Goal: Navigation & Orientation: Understand site structure

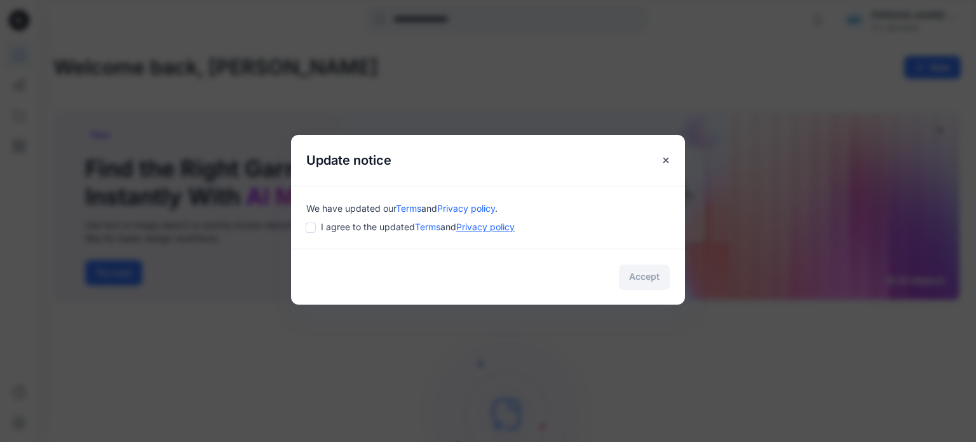
click at [476, 231] on link "Privacy policy" at bounding box center [485, 226] width 58 height 11
click at [341, 226] on span "I agree to the updated Terms and Privacy policy" at bounding box center [418, 226] width 194 height 13
click at [318, 226] on div "I agree to the updated Terms and Privacy policy" at bounding box center [488, 226] width 364 height 13
click at [638, 279] on button "Accept" at bounding box center [644, 276] width 51 height 25
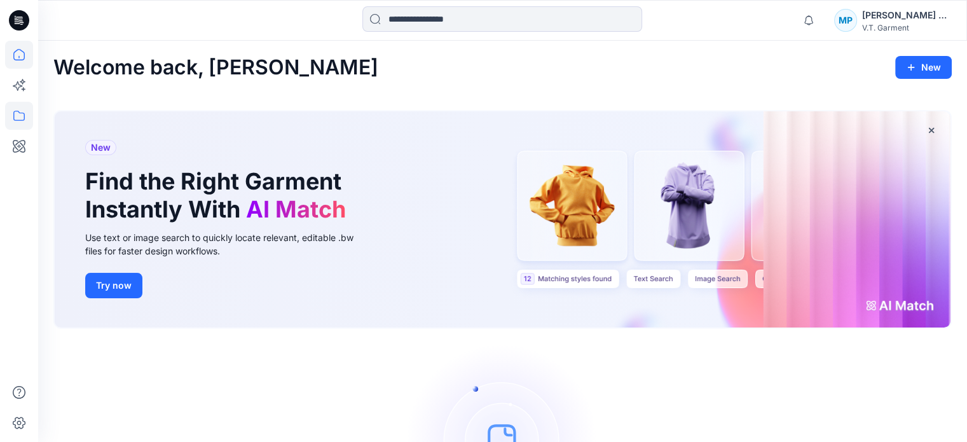
click at [8, 116] on icon at bounding box center [19, 116] width 28 height 28
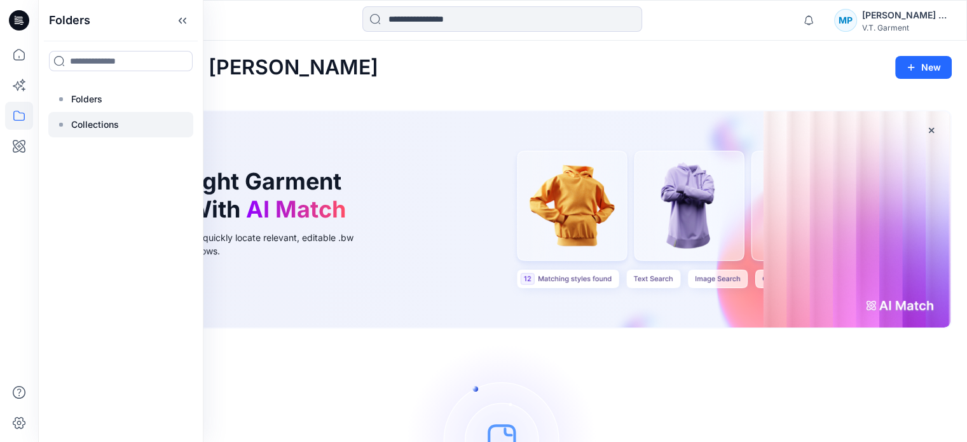
click at [92, 118] on p "Collections" at bounding box center [95, 124] width 48 height 15
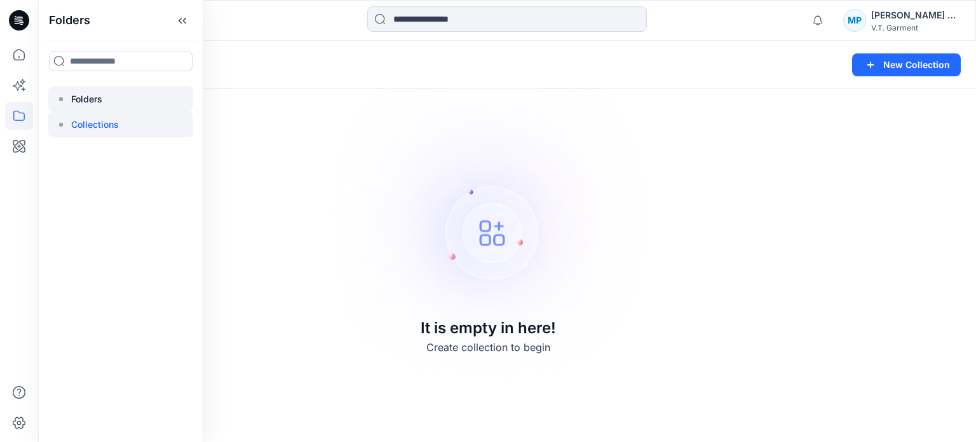
click at [101, 109] on div at bounding box center [120, 98] width 145 height 25
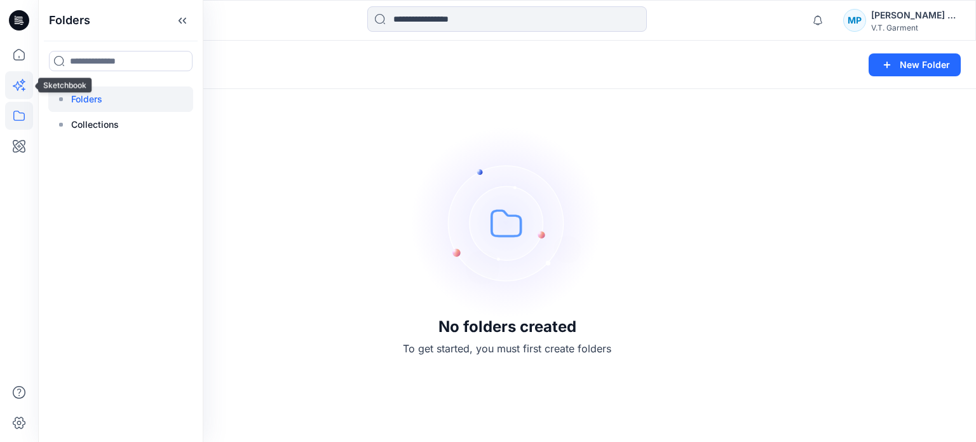
click at [17, 81] on icon at bounding box center [19, 85] width 28 height 28
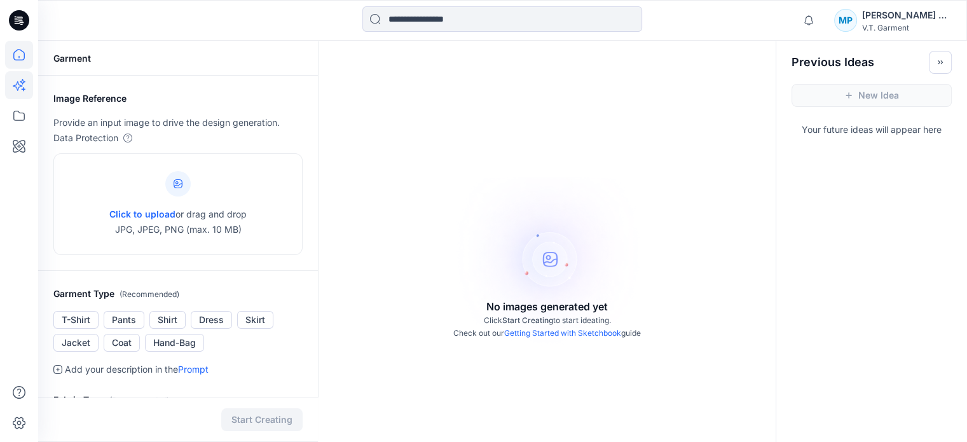
click at [20, 64] on icon at bounding box center [19, 55] width 28 height 28
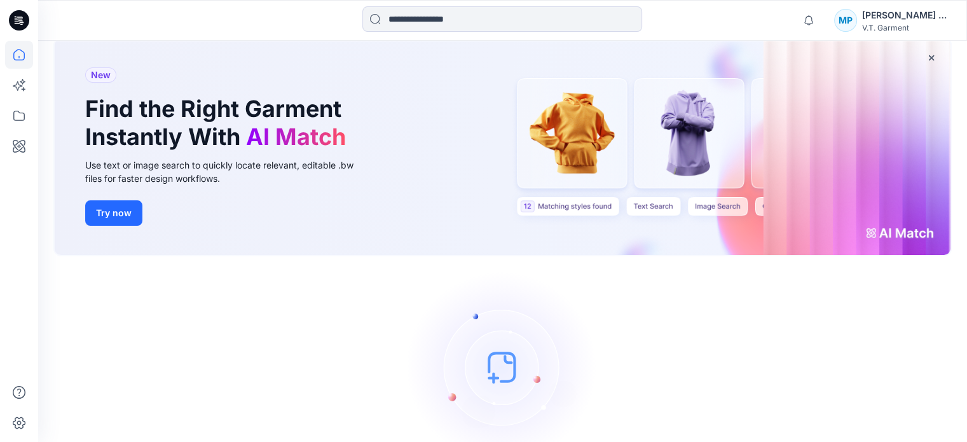
scroll to position [120, 0]
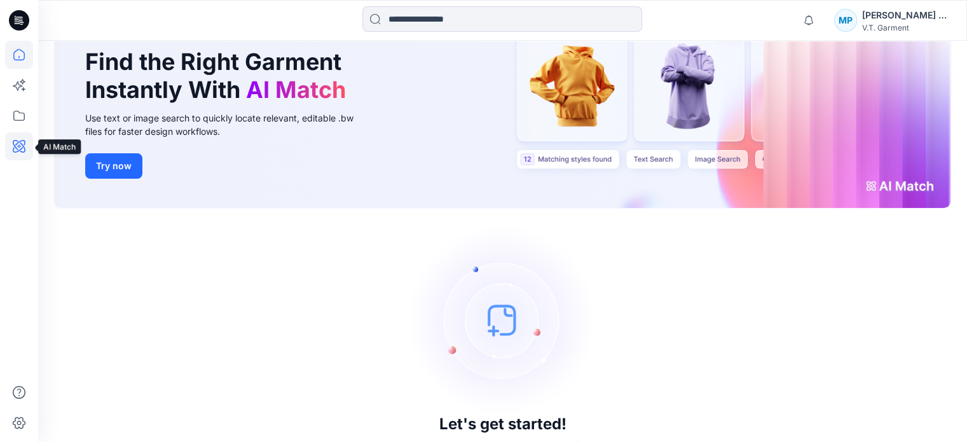
click at [9, 142] on icon at bounding box center [19, 146] width 28 height 28
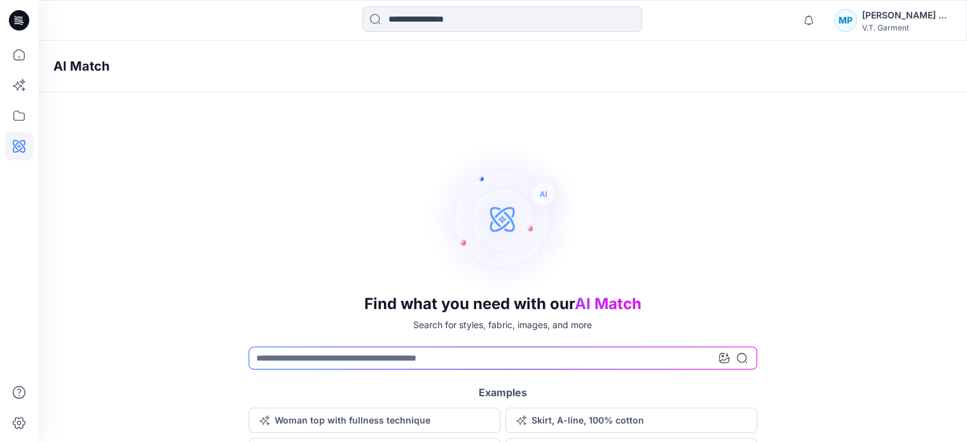
scroll to position [20, 0]
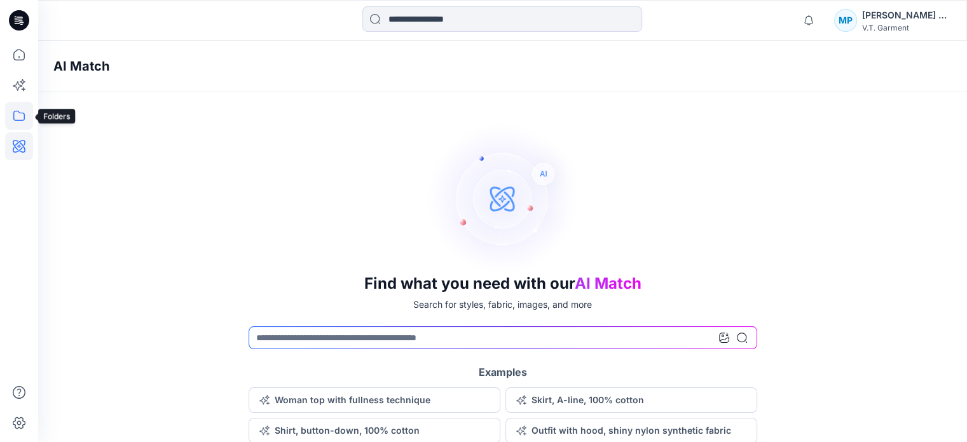
click at [10, 117] on icon at bounding box center [19, 116] width 28 height 28
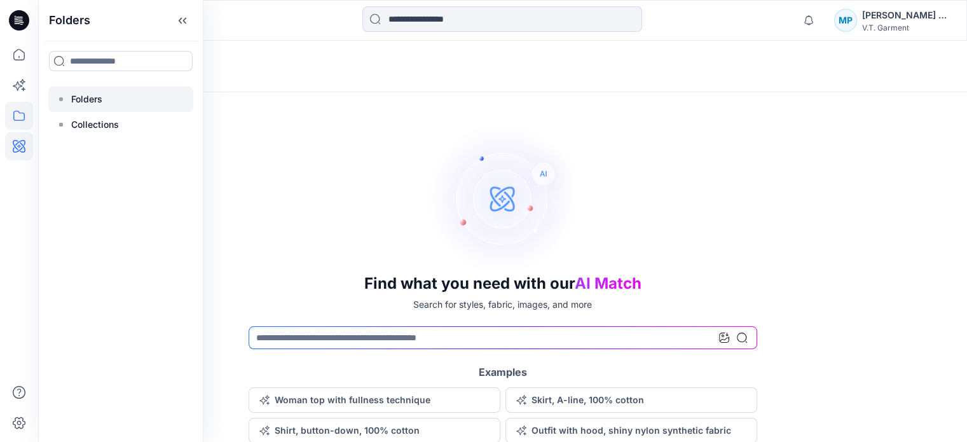
click at [76, 104] on p "Folders" at bounding box center [86, 99] width 31 height 15
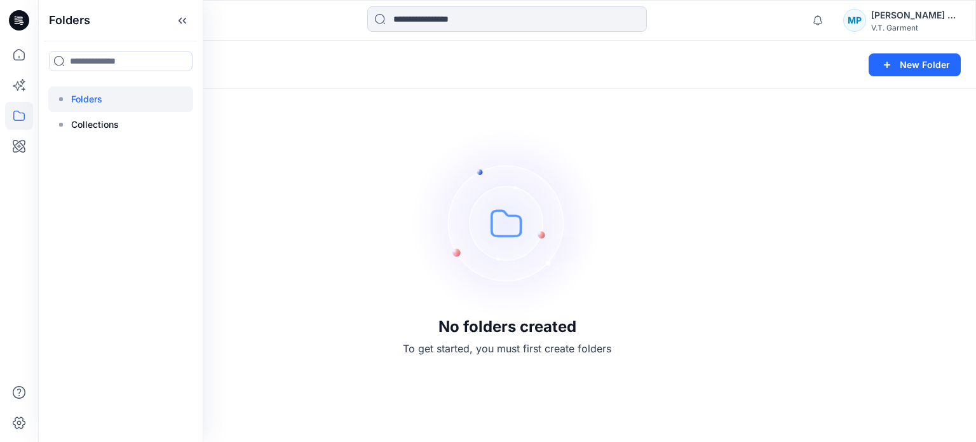
click at [397, 250] on div "No folders created To get started, you must first create folders" at bounding box center [507, 241] width 938 height 401
click at [76, 81] on div "Folders New Folder" at bounding box center [507, 65] width 938 height 48
click at [93, 71] on p "Folders" at bounding box center [75, 65] width 45 height 18
click at [103, 69] on button at bounding box center [105, 65] width 13 height 18
click at [107, 67] on button at bounding box center [105, 65] width 13 height 18
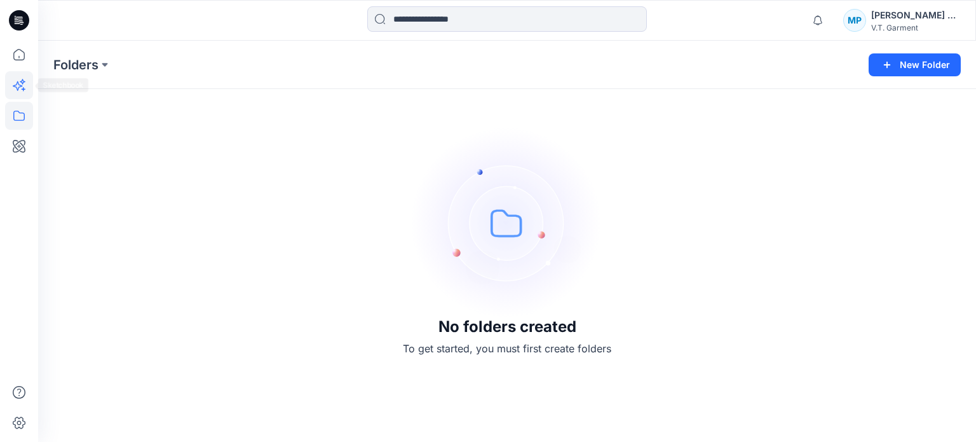
click at [28, 86] on icon at bounding box center [19, 85] width 28 height 28
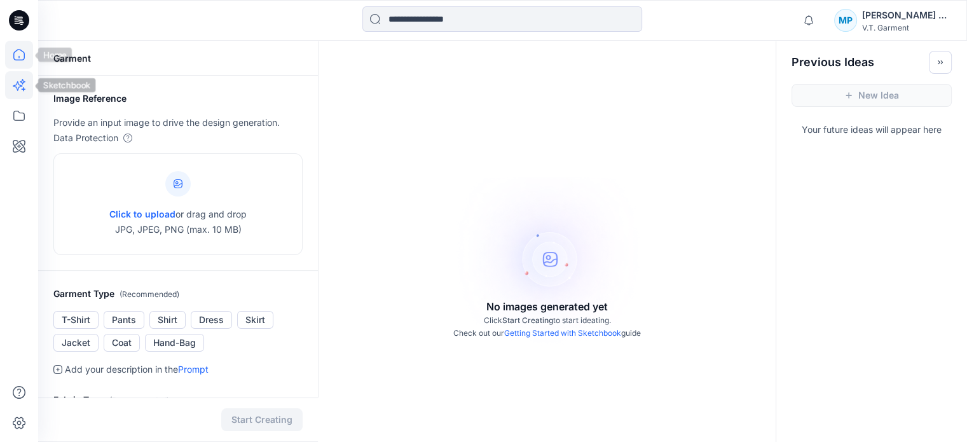
click at [17, 60] on icon at bounding box center [19, 55] width 28 height 28
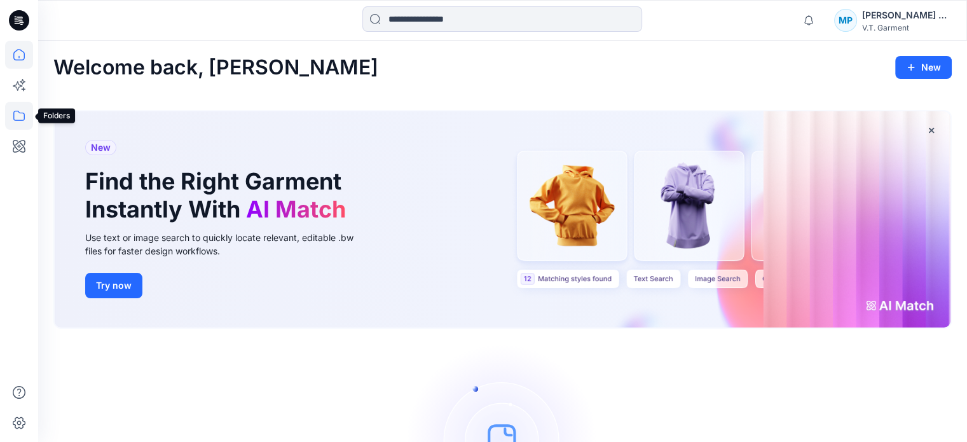
click at [17, 103] on icon at bounding box center [19, 116] width 28 height 28
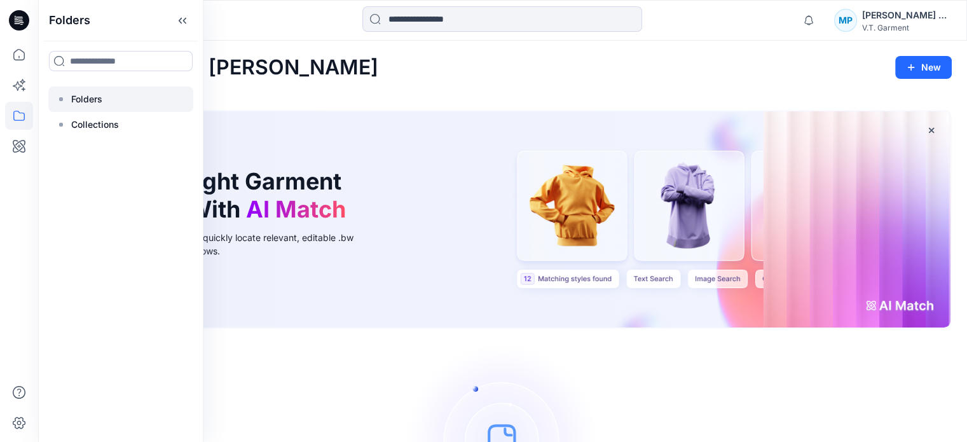
click at [107, 110] on div at bounding box center [120, 98] width 145 height 25
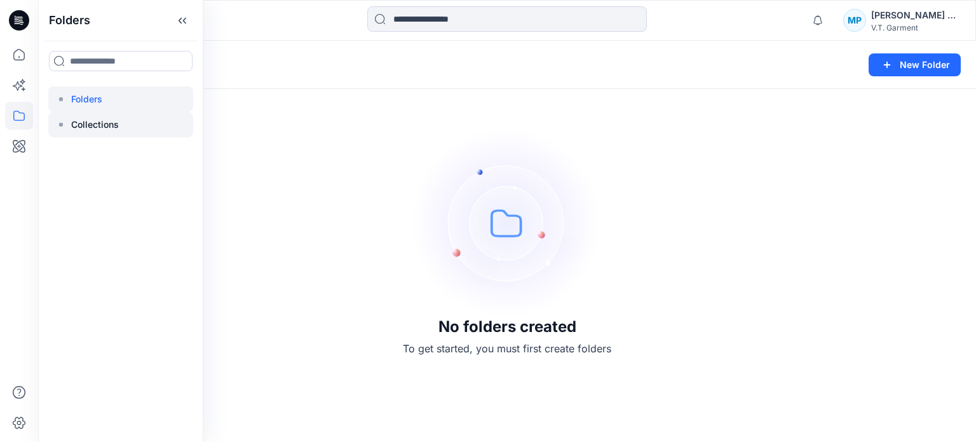
click at [107, 127] on p "Collections" at bounding box center [95, 124] width 48 height 15
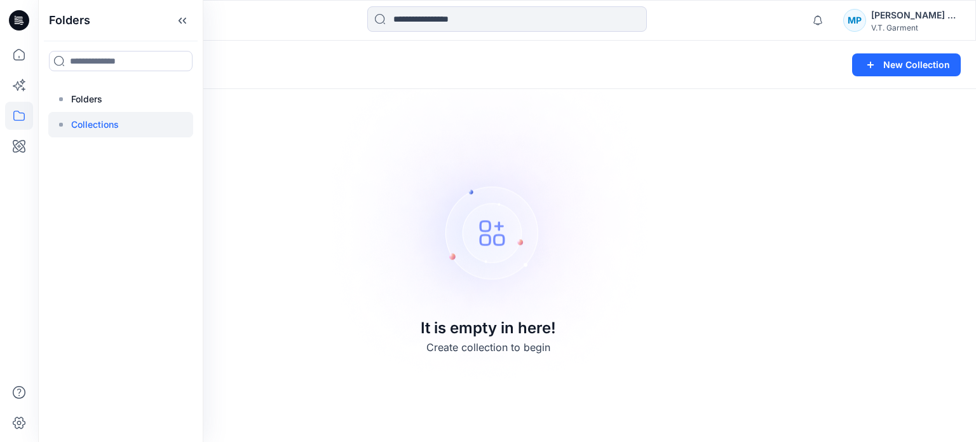
click at [113, 112] on div at bounding box center [120, 124] width 145 height 25
click at [125, 113] on div at bounding box center [120, 124] width 145 height 25
click at [129, 114] on div at bounding box center [120, 124] width 145 height 25
